Goal: Information Seeking & Learning: Learn about a topic

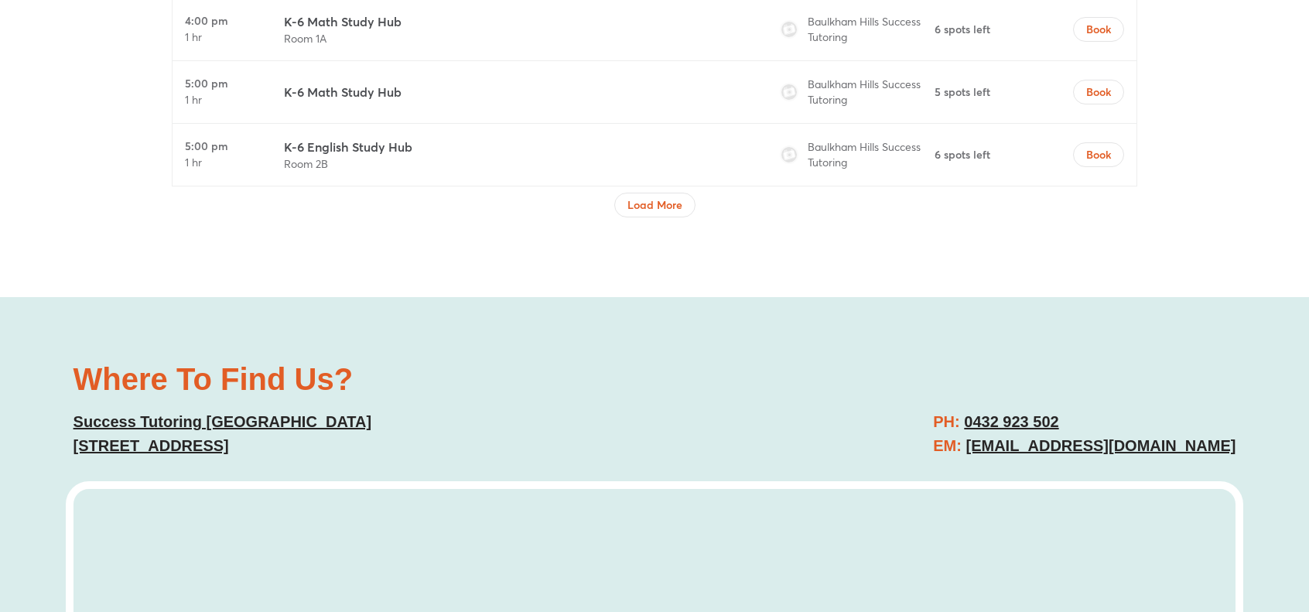
scroll to position [5570, 0]
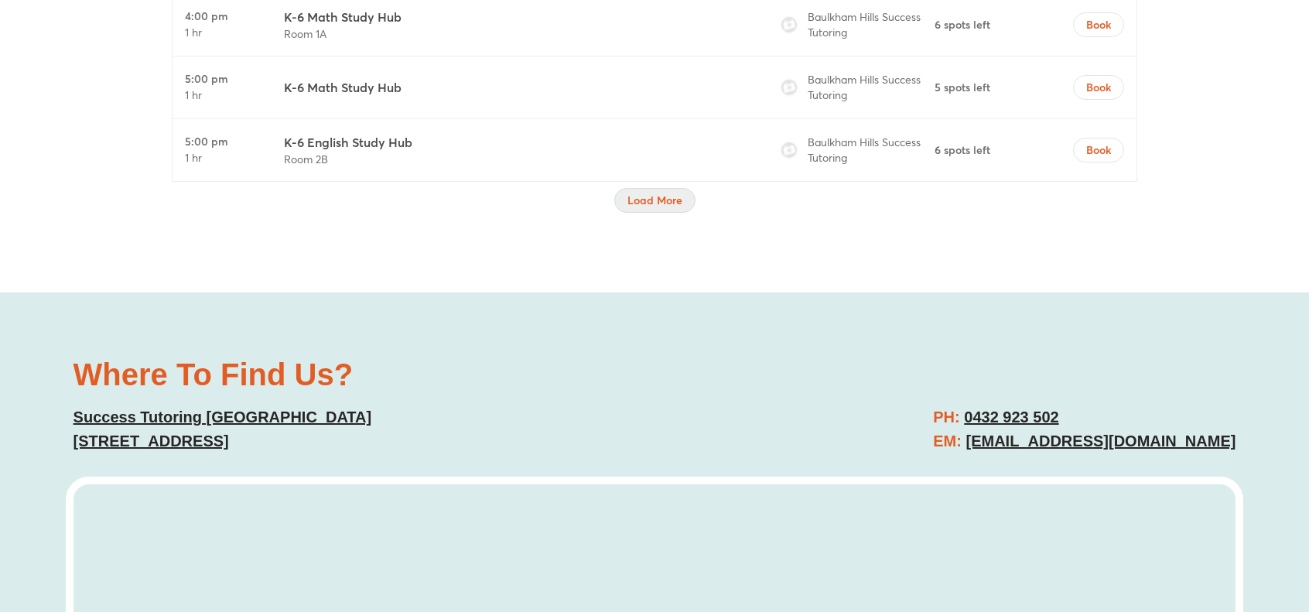
click at [648, 193] on span "Load More" at bounding box center [654, 200] width 55 height 15
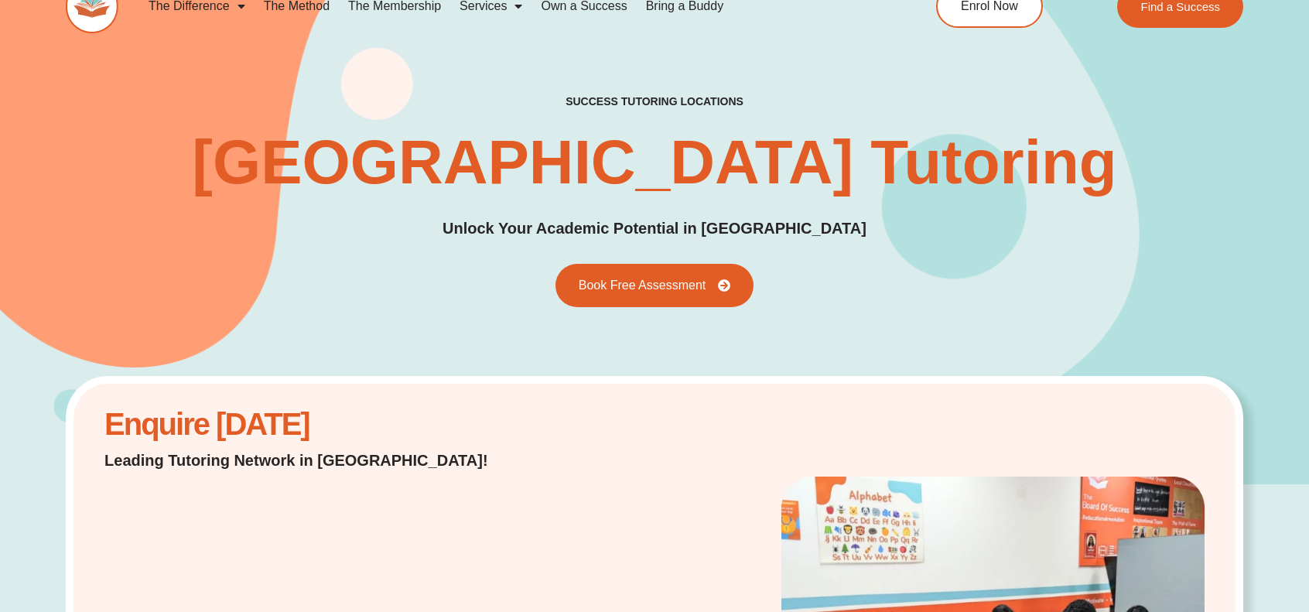
scroll to position [0, 0]
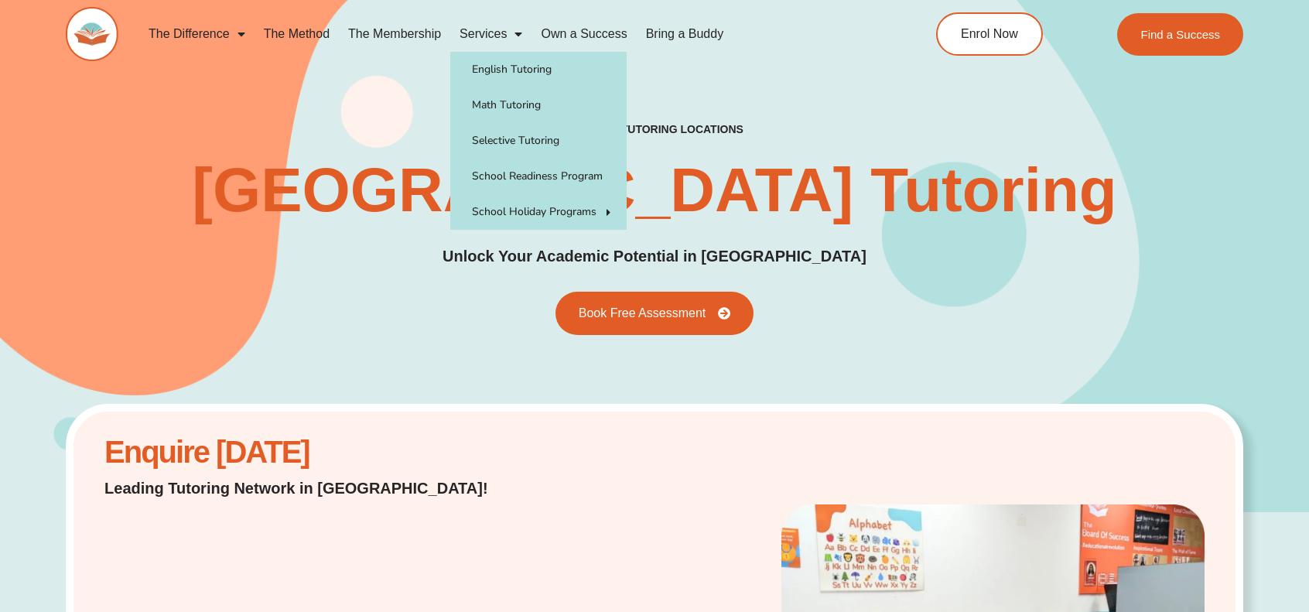
click at [517, 35] on span "Menu" at bounding box center [514, 34] width 15 height 28
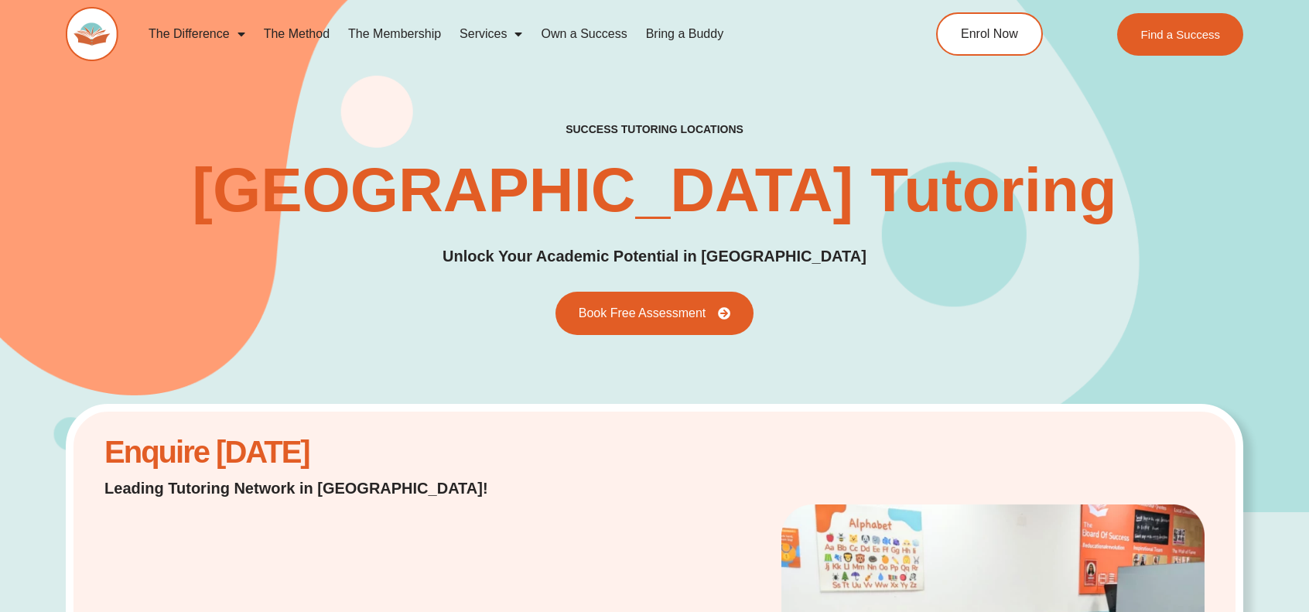
click at [517, 35] on span "Menu" at bounding box center [514, 34] width 15 height 28
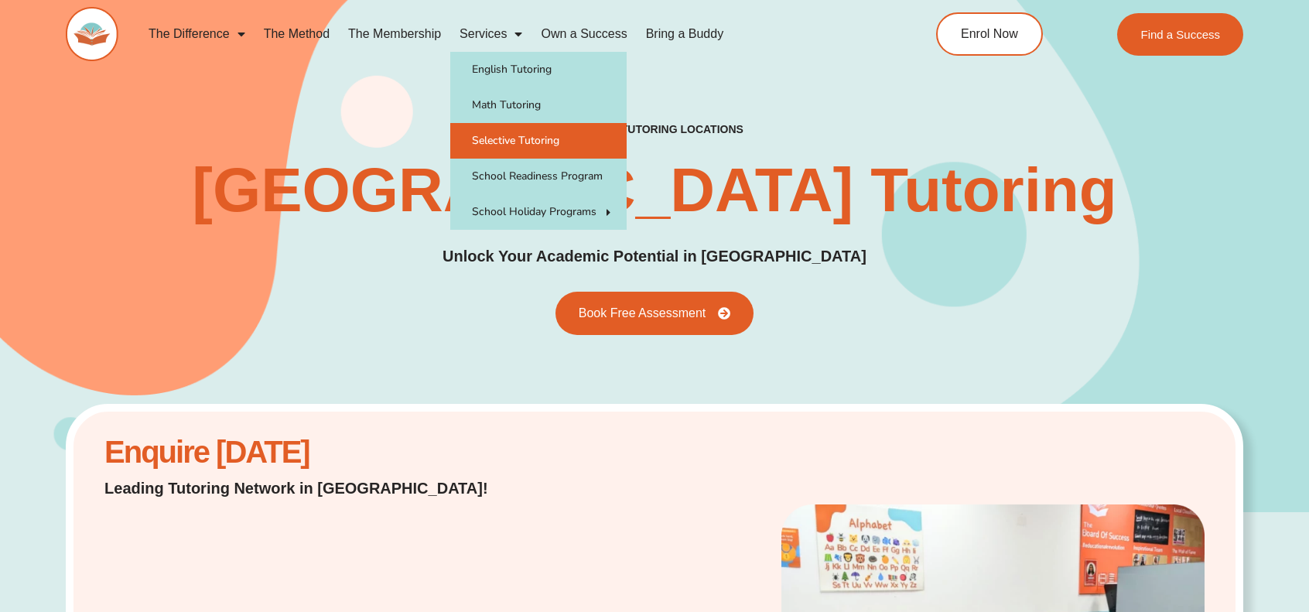
click at [515, 141] on link "Selective Tutoring" at bounding box center [538, 141] width 176 height 36
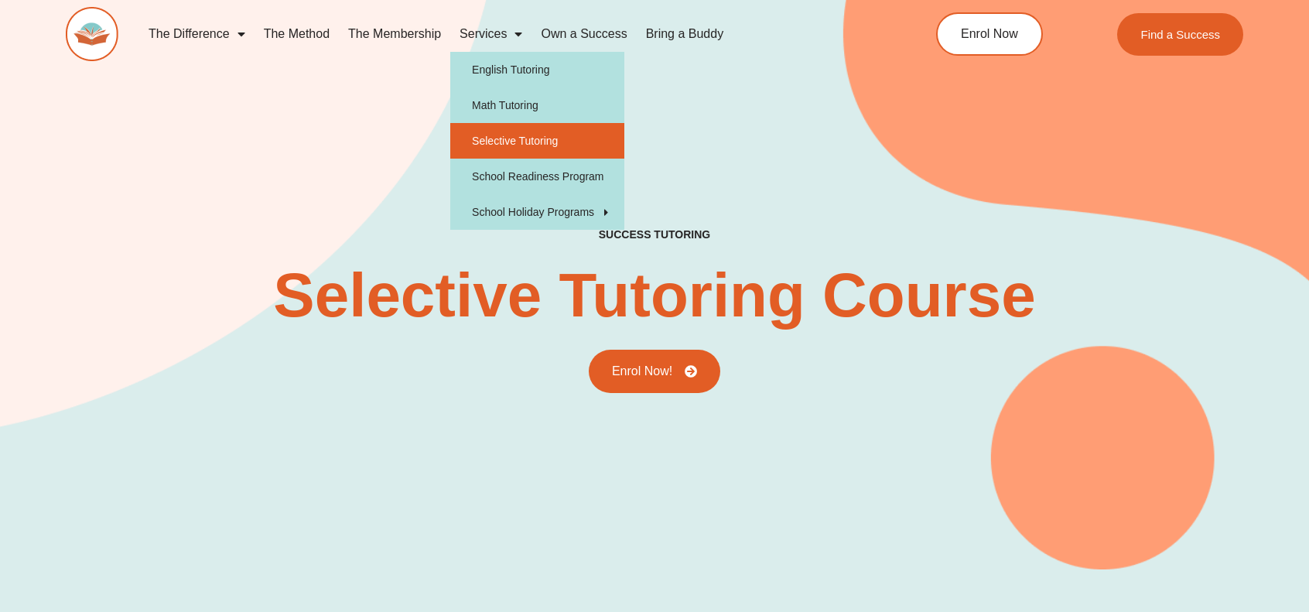
click at [520, 31] on span "Menu" at bounding box center [514, 34] width 15 height 28
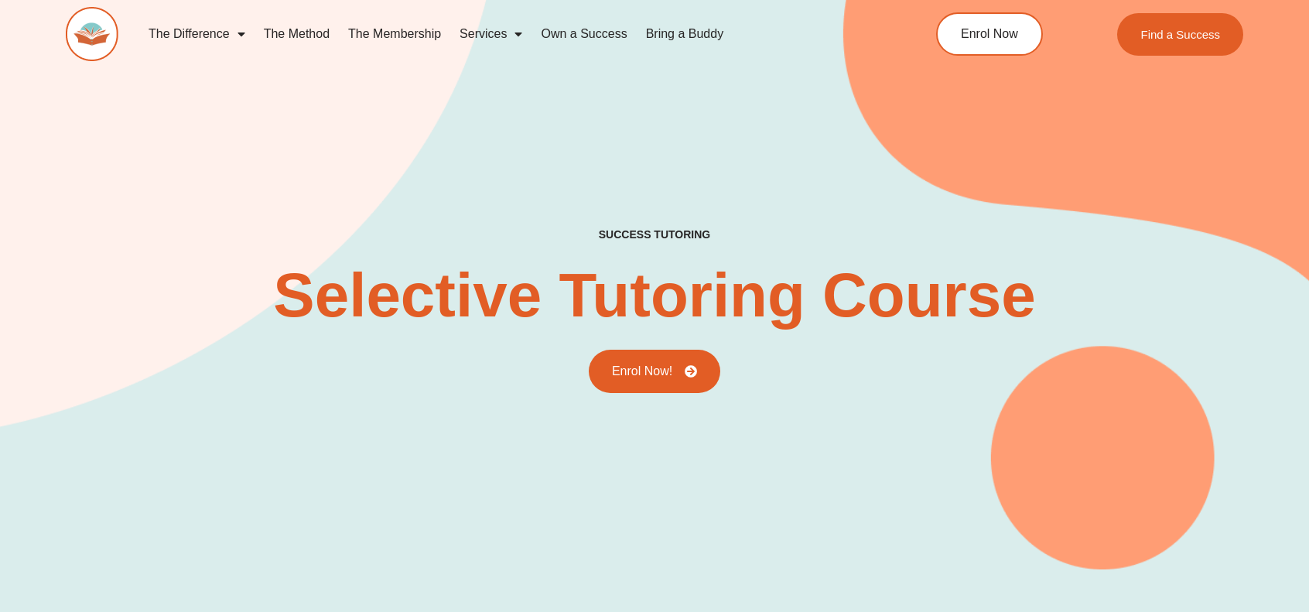
click at [517, 33] on span "Menu" at bounding box center [514, 34] width 15 height 28
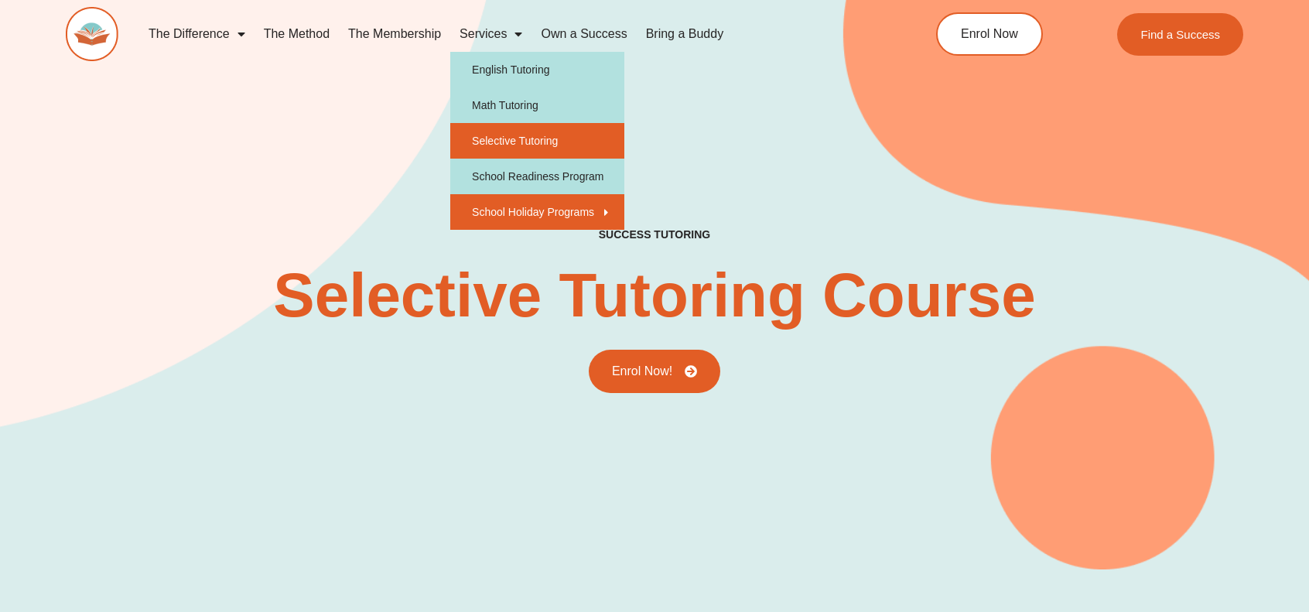
click at [529, 208] on link "School Holiday Programs" at bounding box center [537, 212] width 174 height 36
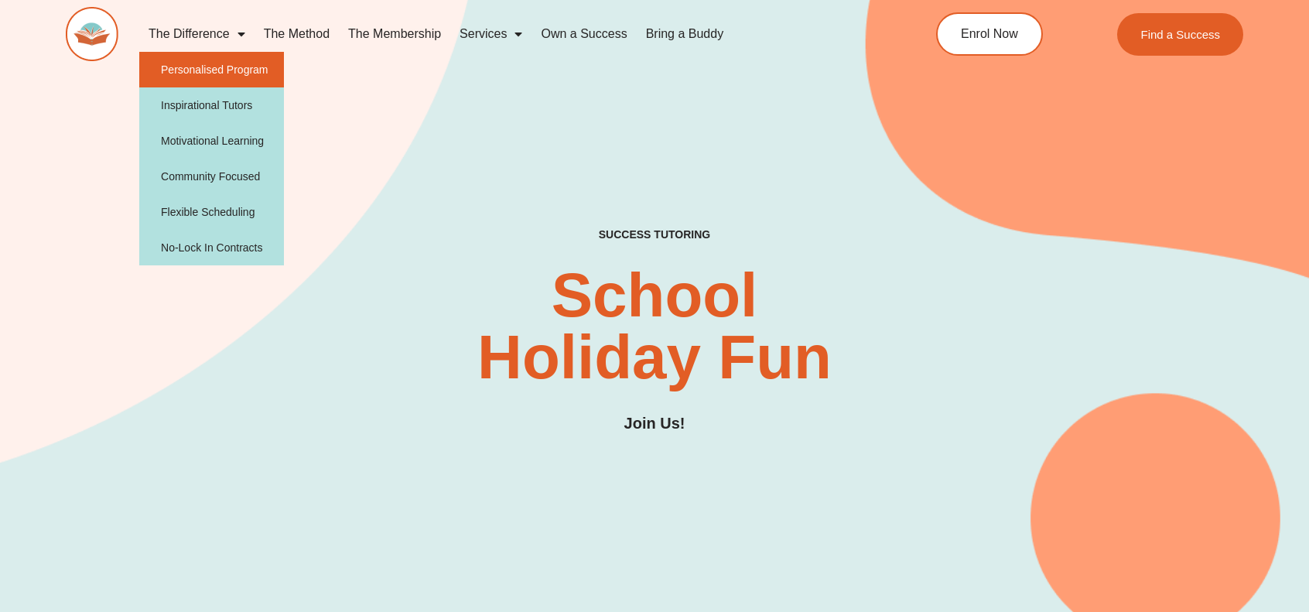
click at [222, 69] on link "Personalised Program" at bounding box center [211, 70] width 145 height 36
